Goal: Information Seeking & Learning: Learn about a topic

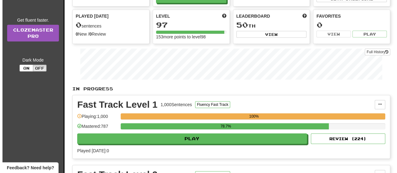
scroll to position [62, 0]
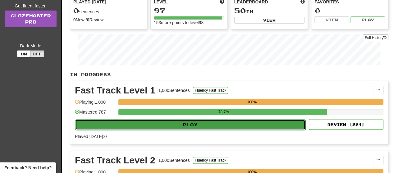
click at [182, 129] on button "Play" at bounding box center [190, 125] width 230 height 11
select select "**"
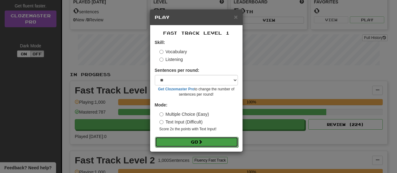
click at [194, 143] on button "Go" at bounding box center [196, 142] width 83 height 11
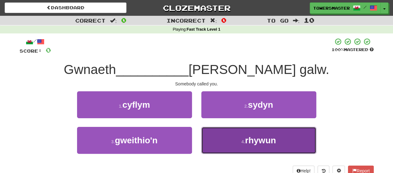
click at [229, 139] on button "4 . rhywun" at bounding box center [258, 140] width 115 height 27
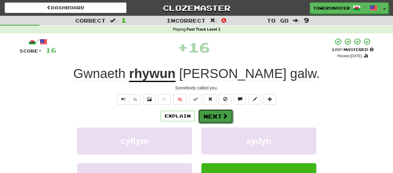
click at [210, 118] on button "Next" at bounding box center [215, 117] width 35 height 14
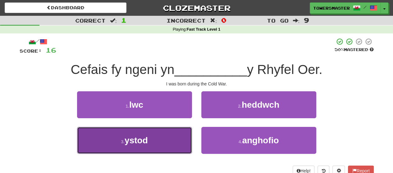
click at [149, 141] on button "3 . ystod" at bounding box center [134, 140] width 115 height 27
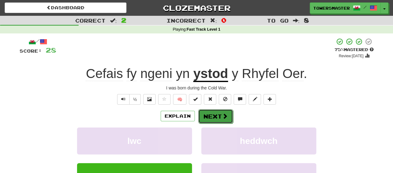
click at [215, 119] on button "Next" at bounding box center [215, 117] width 35 height 14
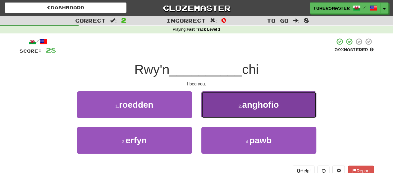
click at [231, 110] on button "2 . anghofio" at bounding box center [258, 105] width 115 height 27
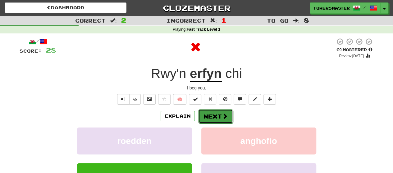
click at [214, 117] on button "Next" at bounding box center [215, 117] width 35 height 14
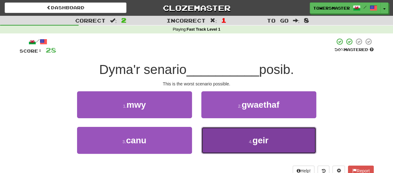
click at [217, 137] on button "4 . geir" at bounding box center [258, 140] width 115 height 27
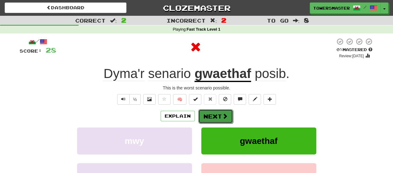
click at [207, 119] on button "Next" at bounding box center [215, 117] width 35 height 14
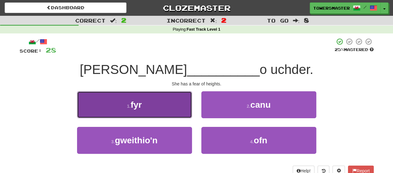
click at [165, 110] on button "1 . fyr" at bounding box center [134, 105] width 115 height 27
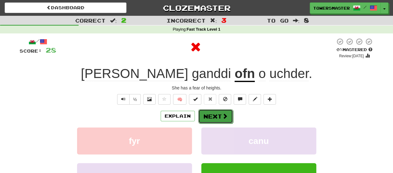
click at [211, 117] on button "Next" at bounding box center [215, 117] width 35 height 14
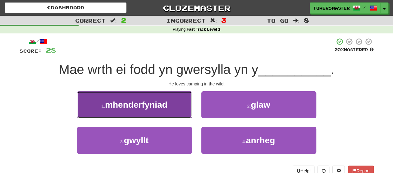
click at [155, 109] on span "mhenderfyniad" at bounding box center [136, 105] width 62 height 10
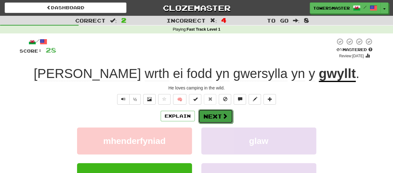
click at [214, 118] on button "Next" at bounding box center [215, 117] width 35 height 14
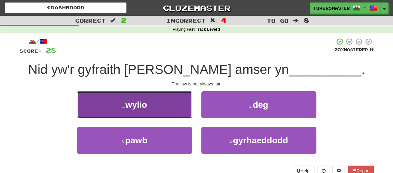
click at [163, 109] on button "1 . wylio" at bounding box center [134, 105] width 115 height 27
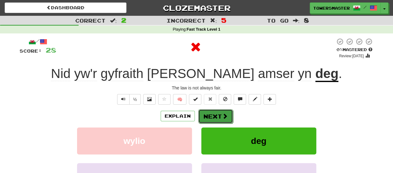
click at [205, 118] on button "Next" at bounding box center [215, 117] width 35 height 14
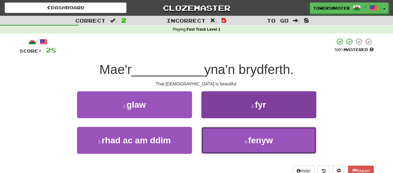
click at [235, 139] on button "4 . fenyw" at bounding box center [258, 140] width 115 height 27
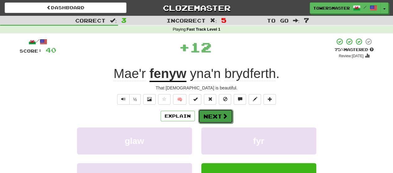
click at [211, 115] on button "Next" at bounding box center [215, 117] width 35 height 14
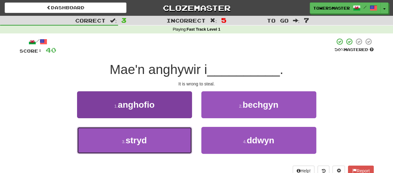
drag, startPoint x: 146, startPoint y: 143, endPoint x: 160, endPoint y: 138, distance: 14.6
click at [146, 143] on span "stryd" at bounding box center [135, 141] width 21 height 10
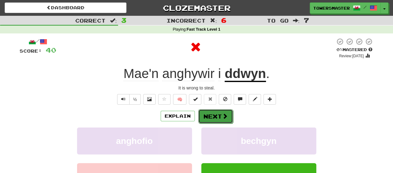
click at [212, 116] on button "Next" at bounding box center [215, 117] width 35 height 14
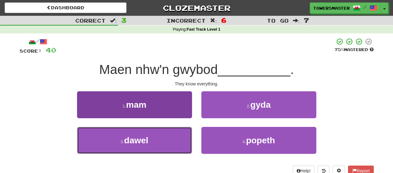
drag, startPoint x: 143, startPoint y: 145, endPoint x: 153, endPoint y: 138, distance: 11.5
click at [143, 145] on span "dawel" at bounding box center [136, 141] width 24 height 10
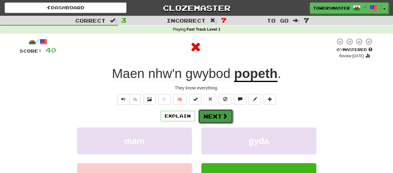
click at [208, 117] on button "Next" at bounding box center [215, 117] width 35 height 14
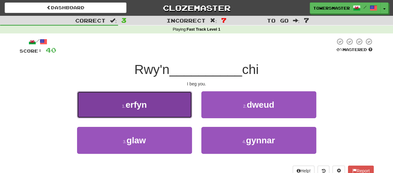
click at [155, 110] on button "1 . erfyn" at bounding box center [134, 105] width 115 height 27
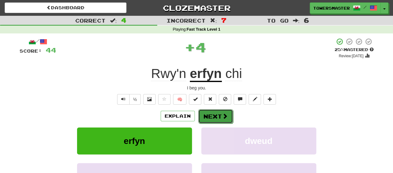
click at [210, 116] on button "Next" at bounding box center [215, 117] width 35 height 14
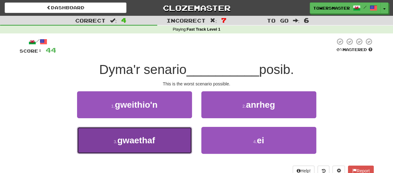
click at [143, 140] on span "gwaethaf" at bounding box center [136, 141] width 38 height 10
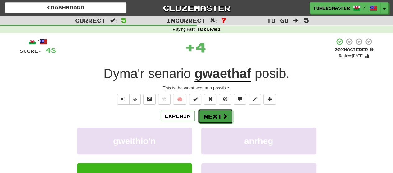
click at [212, 116] on button "Next" at bounding box center [215, 117] width 35 height 14
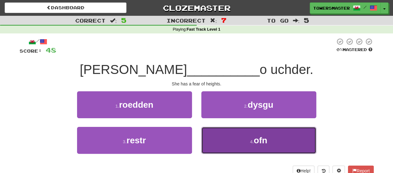
click at [233, 143] on button "4 . ofn" at bounding box center [258, 140] width 115 height 27
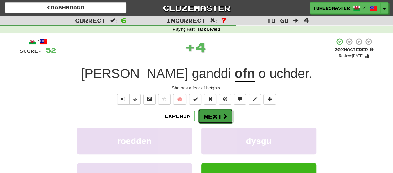
click at [213, 115] on button "Next" at bounding box center [215, 117] width 35 height 14
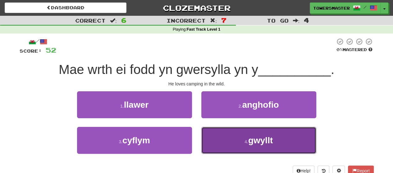
click at [230, 139] on button "4 . gwyllt" at bounding box center [258, 140] width 115 height 27
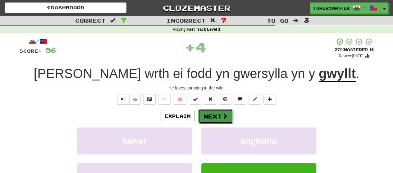
click at [212, 116] on button "Next" at bounding box center [215, 117] width 35 height 14
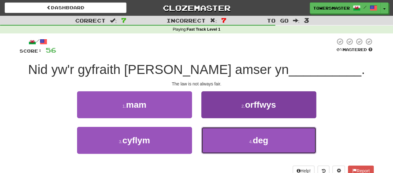
drag, startPoint x: 228, startPoint y: 135, endPoint x: 223, endPoint y: 135, distance: 5.0
click at [228, 135] on button "4 . deg" at bounding box center [258, 140] width 115 height 27
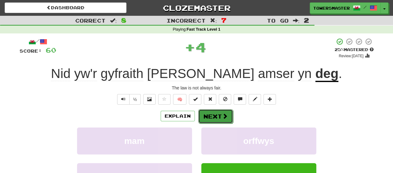
click at [209, 118] on button "Next" at bounding box center [215, 117] width 35 height 14
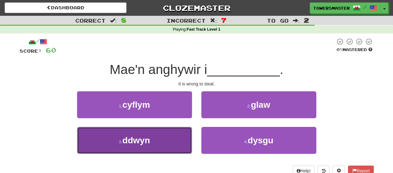
click at [135, 144] on span "ddwyn" at bounding box center [136, 141] width 28 height 10
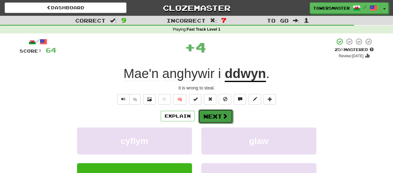
click at [212, 115] on button "Next" at bounding box center [215, 117] width 35 height 14
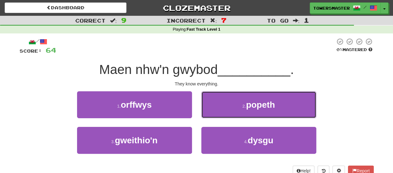
drag, startPoint x: 234, startPoint y: 102, endPoint x: 231, endPoint y: 105, distance: 4.0
click at [234, 102] on button "2 . popeth" at bounding box center [258, 105] width 115 height 27
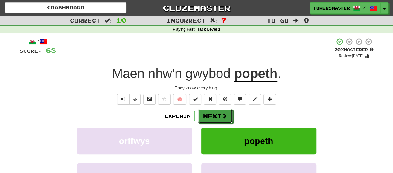
drag, startPoint x: 209, startPoint y: 116, endPoint x: 207, endPoint y: 123, distance: 7.4
click at [209, 116] on button "Next" at bounding box center [215, 116] width 35 height 14
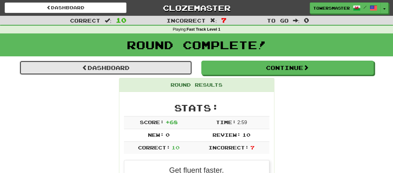
click at [129, 66] on link "Dashboard" at bounding box center [106, 68] width 172 height 14
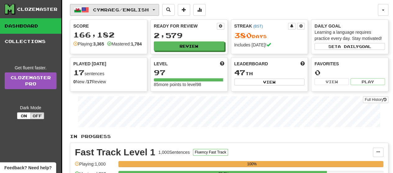
click at [159, 8] on button "Cymraeg / English" at bounding box center [114, 10] width 89 height 12
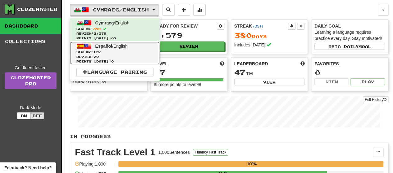
click at [110, 52] on span "Streak: 172" at bounding box center [114, 52] width 77 height 5
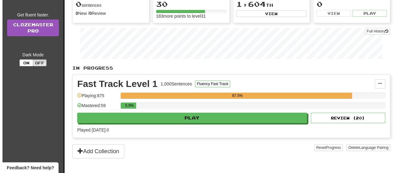
scroll to position [93, 0]
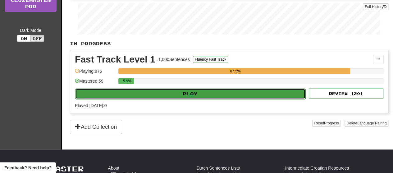
click at [197, 92] on button "Play" at bounding box center [190, 94] width 230 height 11
select select "**"
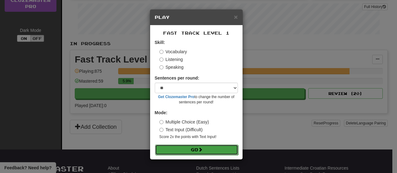
click at [193, 150] on button "Go" at bounding box center [196, 150] width 83 height 11
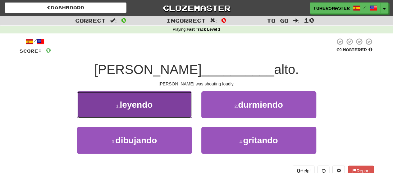
click at [145, 98] on button "1 . [GEOGRAPHIC_DATA]" at bounding box center [134, 105] width 115 height 27
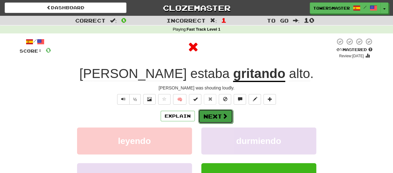
click at [209, 114] on button "Next" at bounding box center [215, 117] width 35 height 14
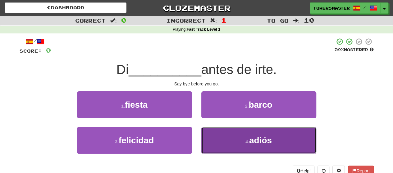
click at [238, 137] on button "4 . adiós" at bounding box center [258, 140] width 115 height 27
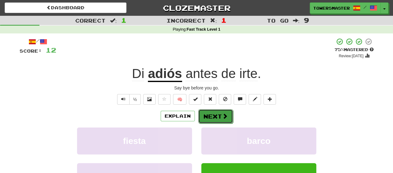
click at [207, 115] on button "Next" at bounding box center [215, 117] width 35 height 14
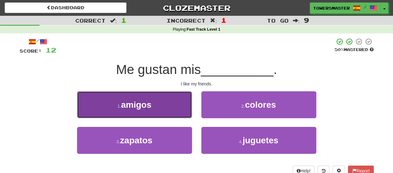
click at [142, 106] on span "amigos" at bounding box center [136, 105] width 30 height 10
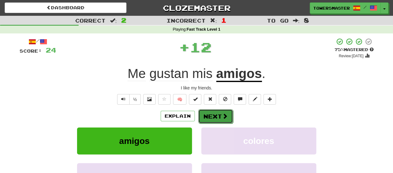
click at [213, 115] on button "Next" at bounding box center [215, 117] width 35 height 14
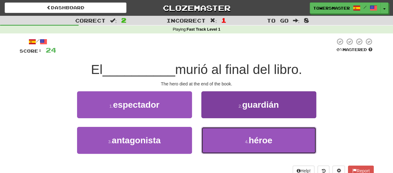
click at [231, 141] on button "4 . héroe" at bounding box center [258, 140] width 115 height 27
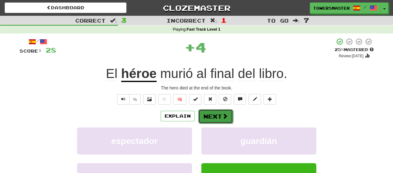
click at [210, 119] on button "Next" at bounding box center [215, 117] width 35 height 14
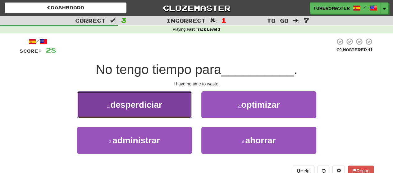
click at [159, 106] on span "desperdiciar" at bounding box center [136, 105] width 52 height 10
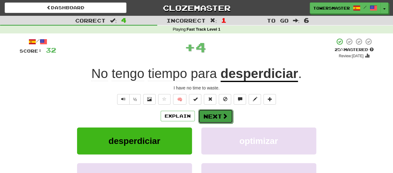
click at [211, 117] on button "Next" at bounding box center [215, 117] width 35 height 14
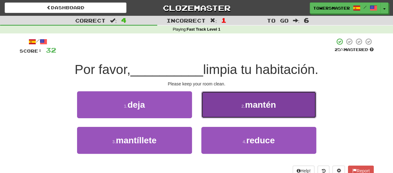
click at [230, 106] on button "2 . mantén" at bounding box center [258, 105] width 115 height 27
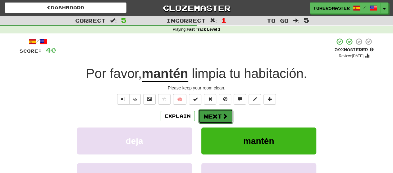
click at [210, 116] on button "Next" at bounding box center [215, 117] width 35 height 14
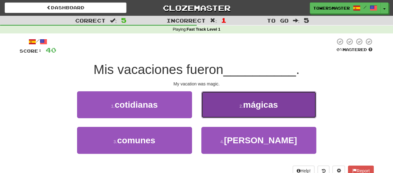
click at [229, 107] on button "2 . mágicas" at bounding box center [258, 105] width 115 height 27
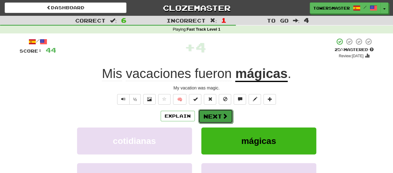
click at [213, 116] on button "Next" at bounding box center [215, 117] width 35 height 14
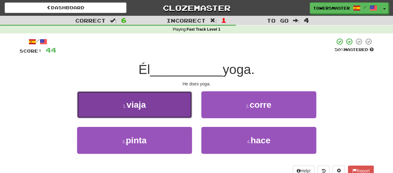
click at [153, 104] on button "1 . viaja" at bounding box center [134, 105] width 115 height 27
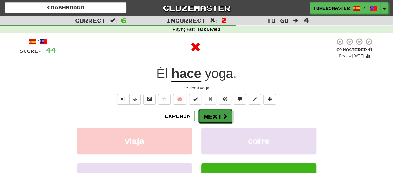
click at [212, 118] on button "Next" at bounding box center [215, 117] width 35 height 14
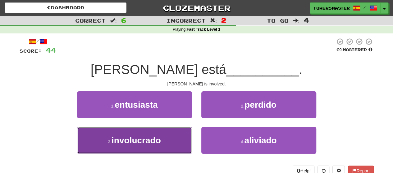
click at [150, 141] on span "involucrado" at bounding box center [135, 141] width 49 height 10
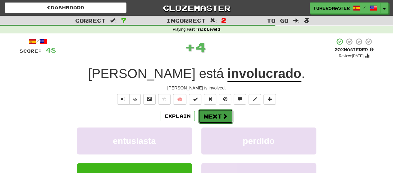
click at [210, 115] on button "Next" at bounding box center [215, 117] width 35 height 14
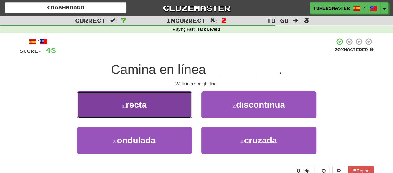
click at [150, 104] on button "1 . recta" at bounding box center [134, 105] width 115 height 27
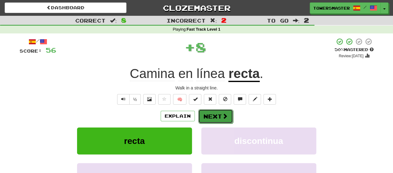
click at [209, 116] on button "Next" at bounding box center [215, 117] width 35 height 14
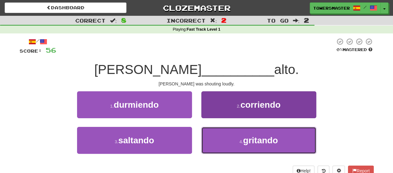
drag, startPoint x: 237, startPoint y: 139, endPoint x: 231, endPoint y: 139, distance: 6.2
click at [237, 139] on button "4 . gritando" at bounding box center [258, 140] width 115 height 27
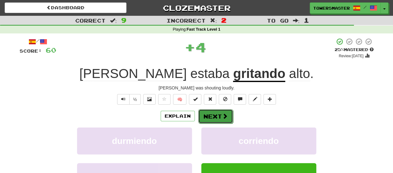
click at [210, 117] on button "Next" at bounding box center [215, 117] width 35 height 14
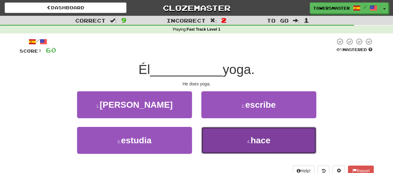
click at [231, 135] on button "4 . hace" at bounding box center [258, 140] width 115 height 27
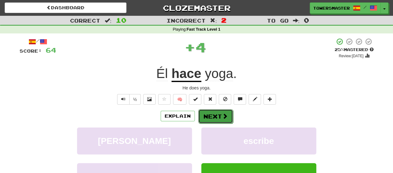
click at [211, 118] on button "Next" at bounding box center [215, 117] width 35 height 14
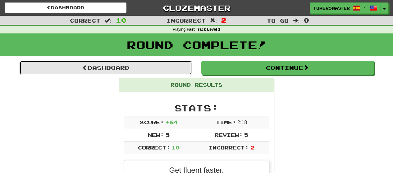
click at [121, 69] on link "Dashboard" at bounding box center [106, 68] width 172 height 14
